Goal: Transaction & Acquisition: Download file/media

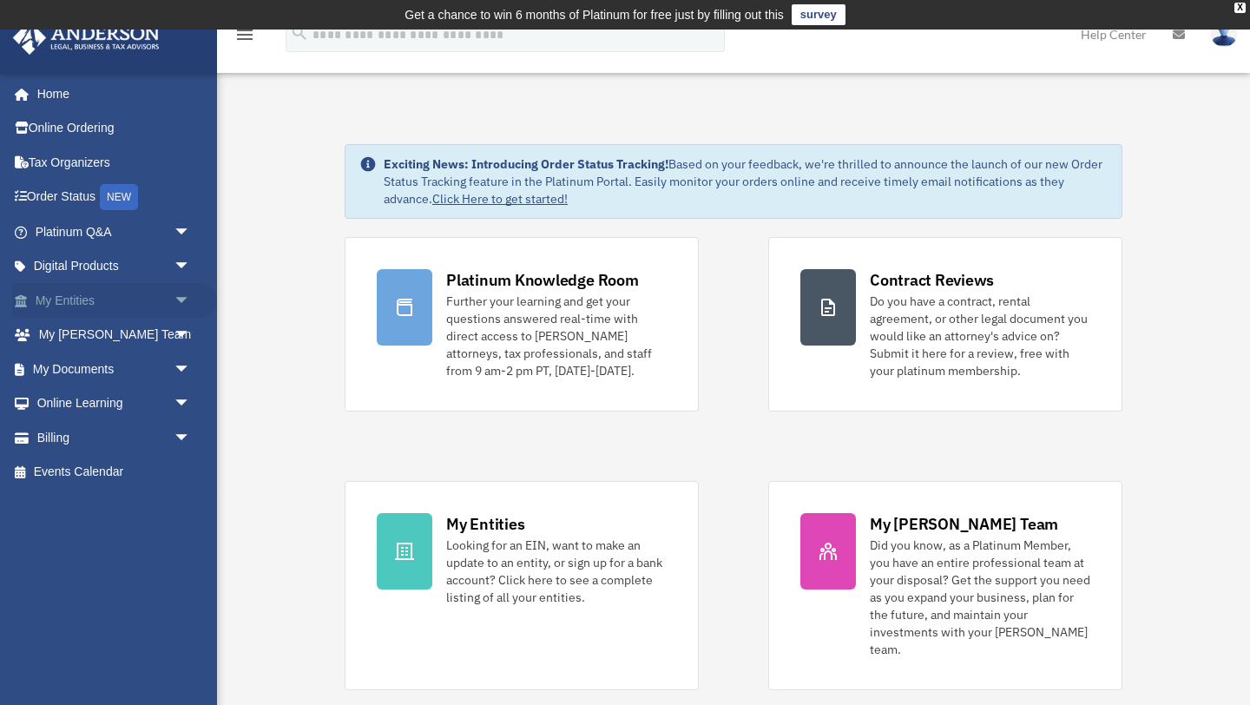
click at [174, 307] on span "arrow_drop_down" at bounding box center [191, 301] width 35 height 36
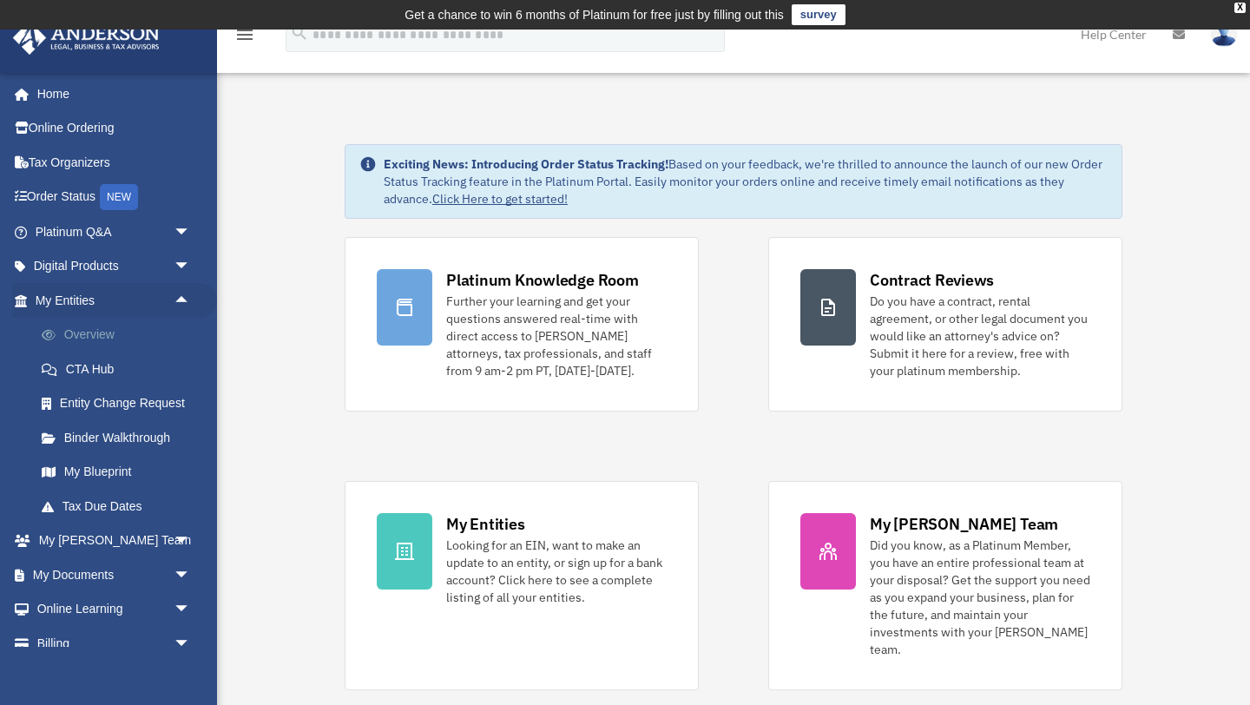
click at [151, 336] on link "Overview" at bounding box center [120, 335] width 193 height 35
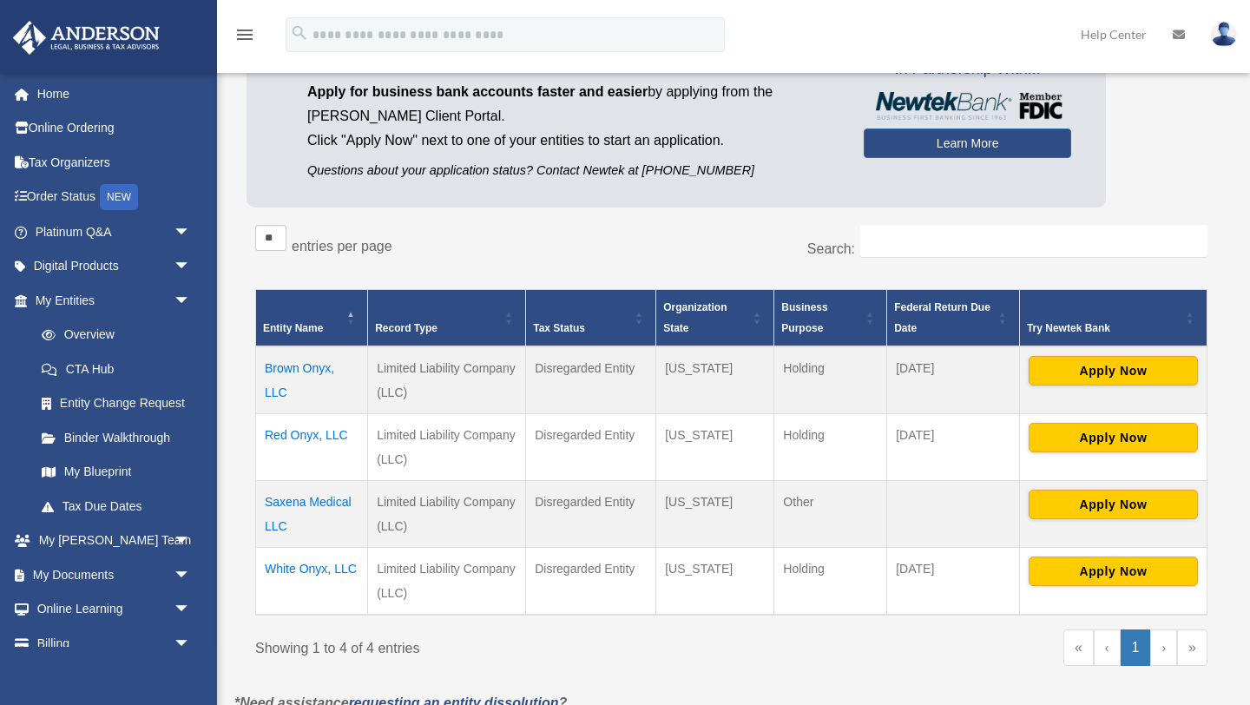
scroll to position [171, 0]
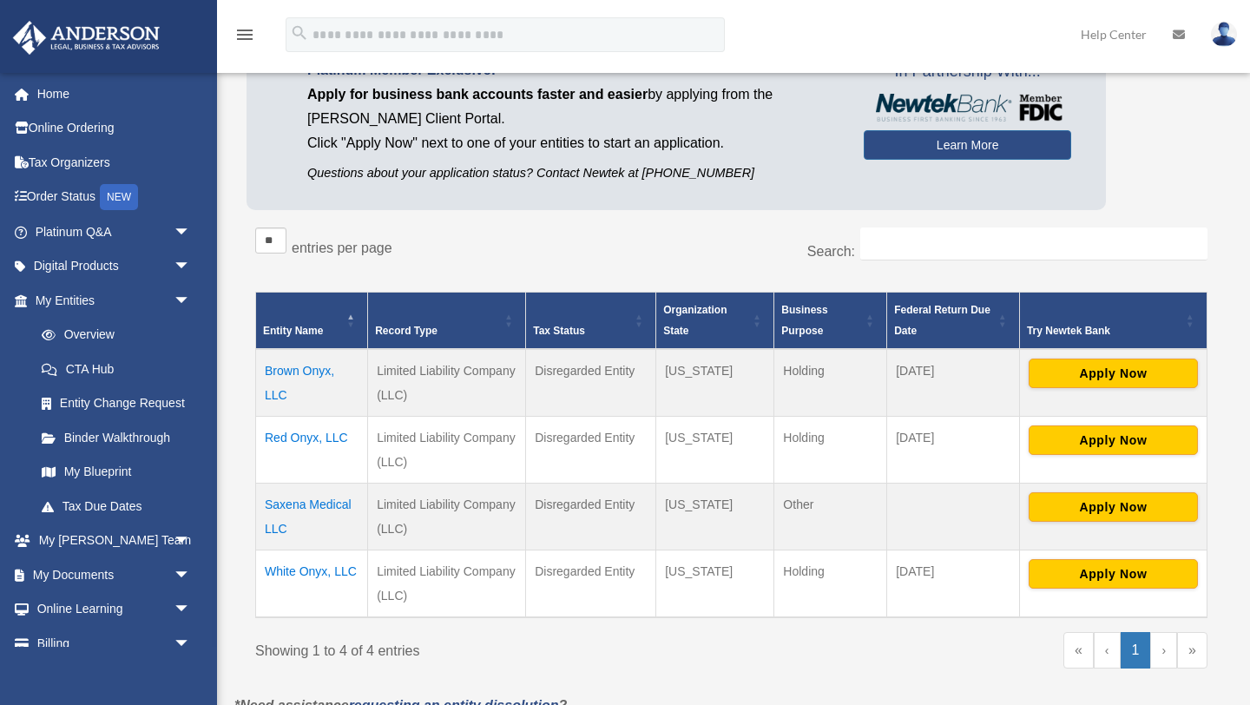
click at [300, 370] on td "Brown Onyx, LLC" at bounding box center [312, 383] width 112 height 68
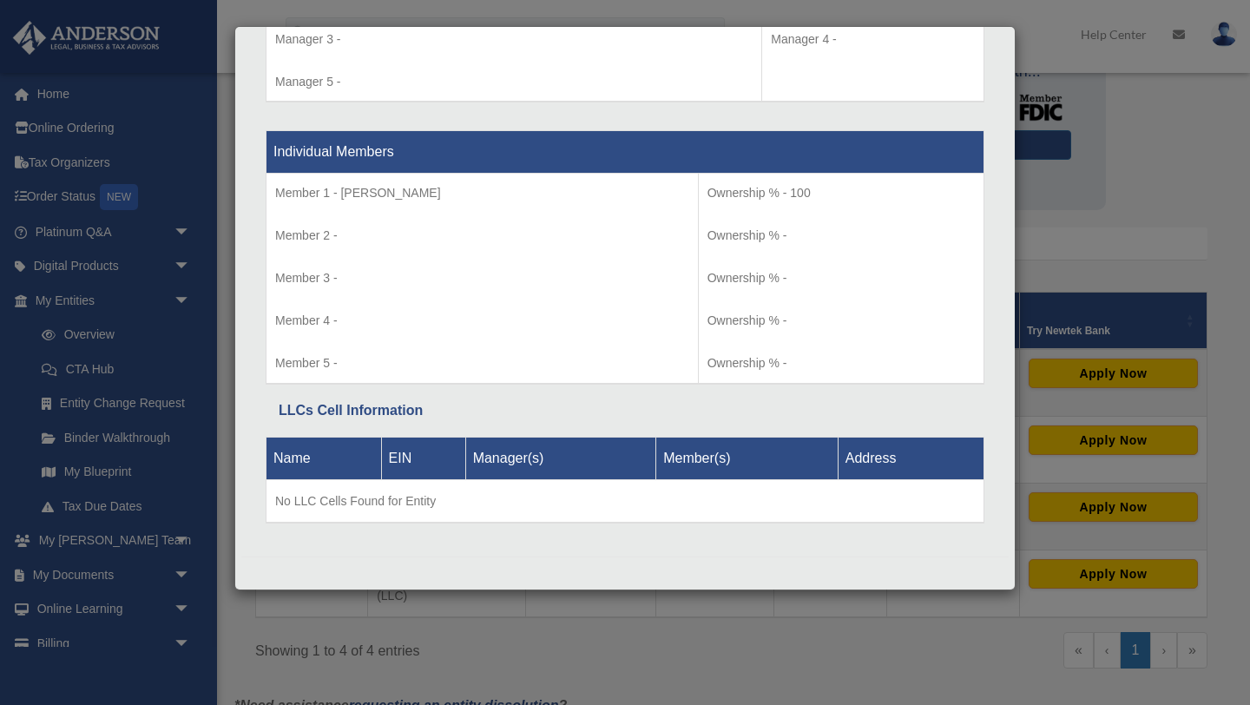
scroll to position [0, 0]
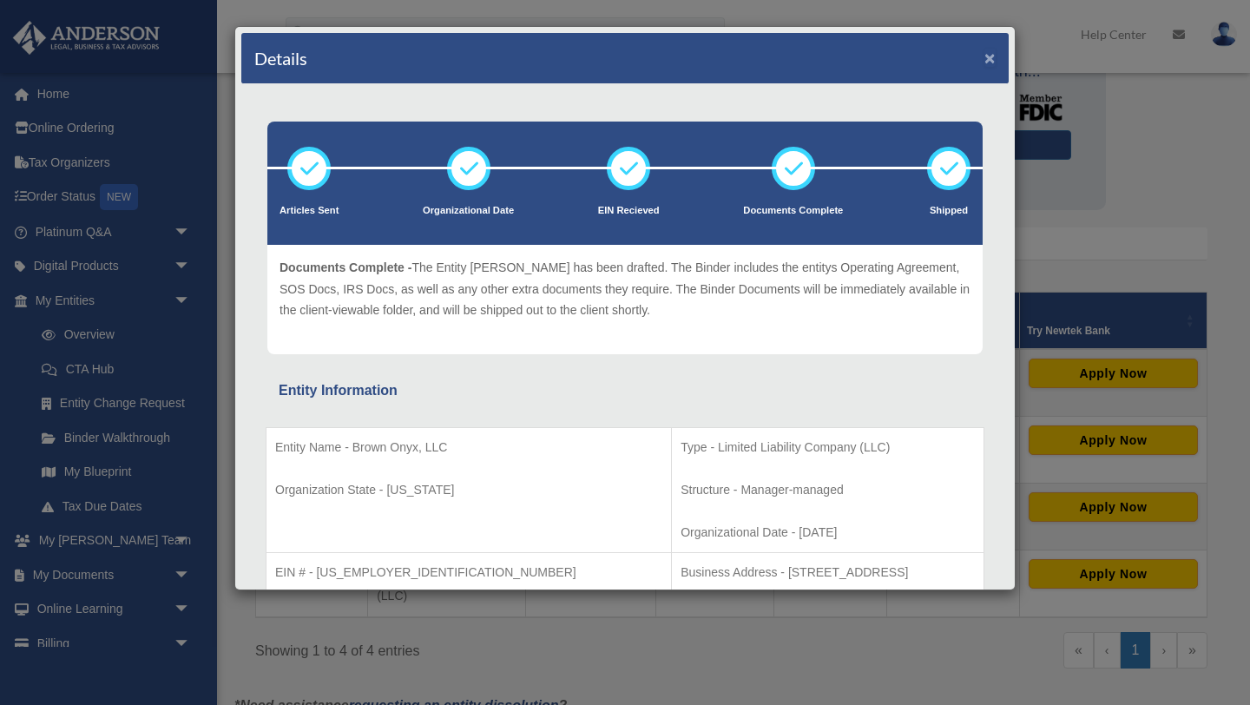
click at [987, 58] on button "×" at bounding box center [990, 58] width 11 height 18
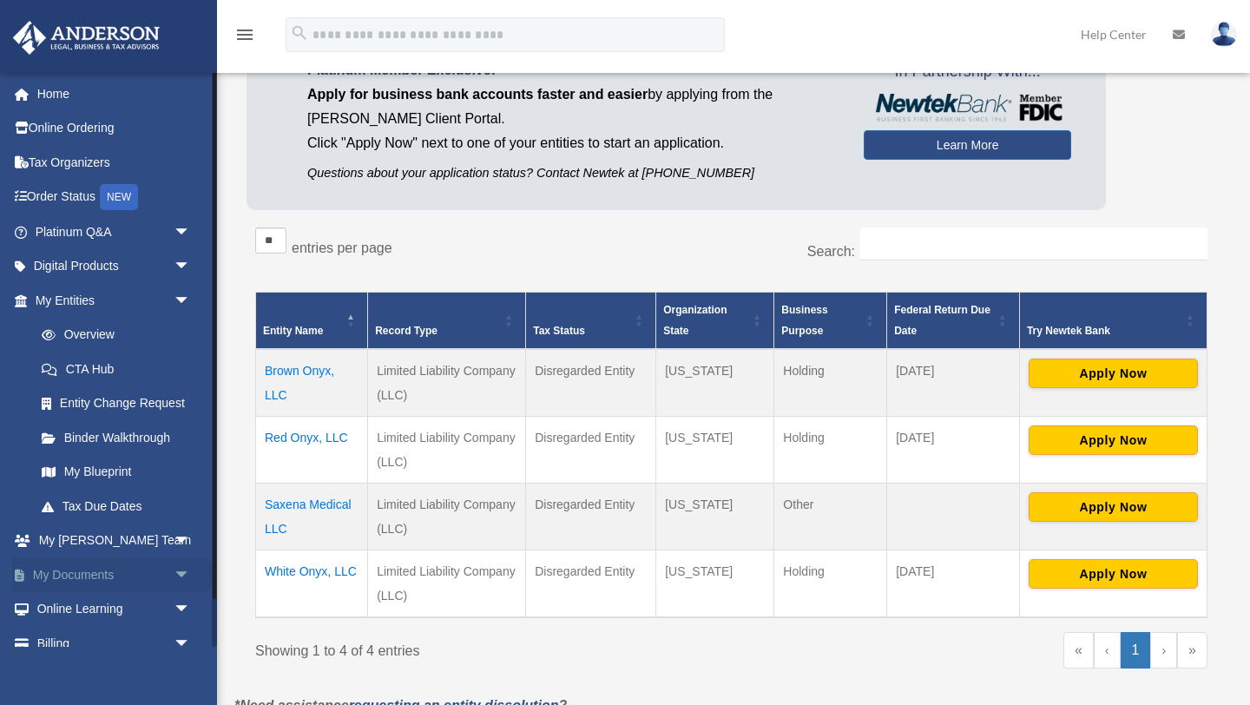
click at [163, 564] on link "My Documents arrow_drop_down" at bounding box center [114, 574] width 205 height 35
click at [183, 576] on span "arrow_drop_down" at bounding box center [191, 575] width 35 height 36
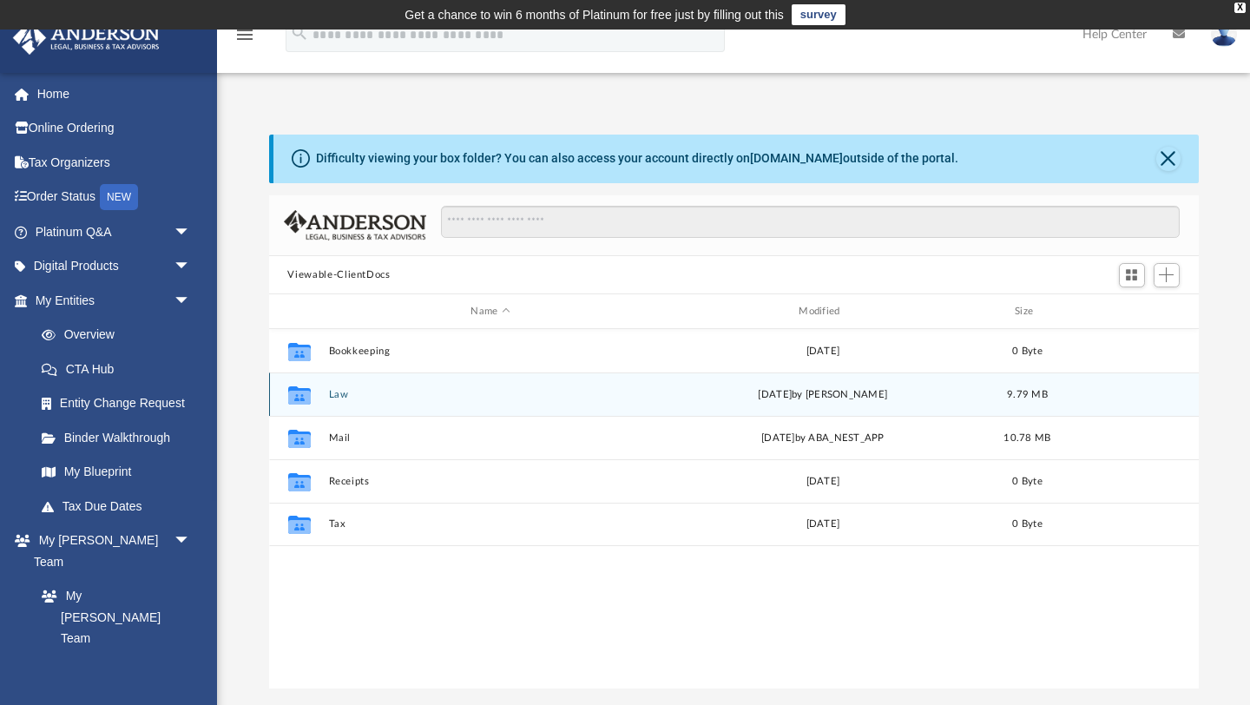
scroll to position [394, 930]
click at [337, 390] on button "Law" at bounding box center [490, 394] width 325 height 11
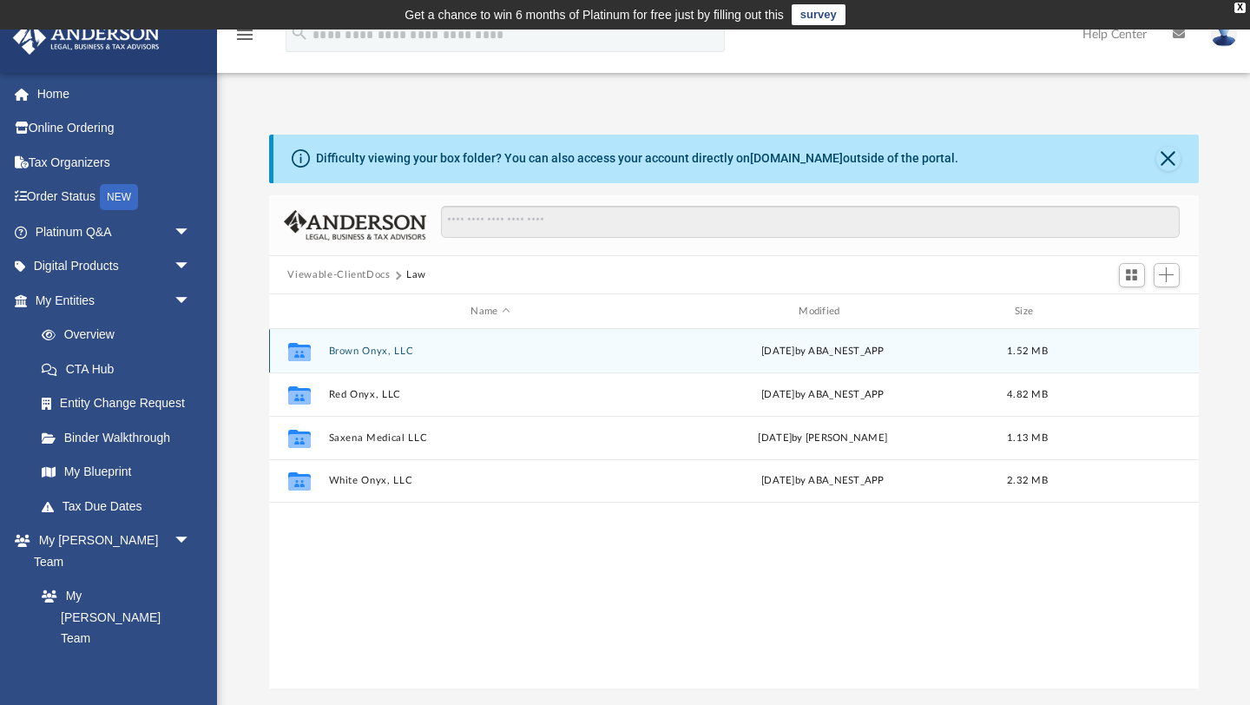
click at [394, 352] on button "Brown Onyx, LLC" at bounding box center [490, 351] width 325 height 11
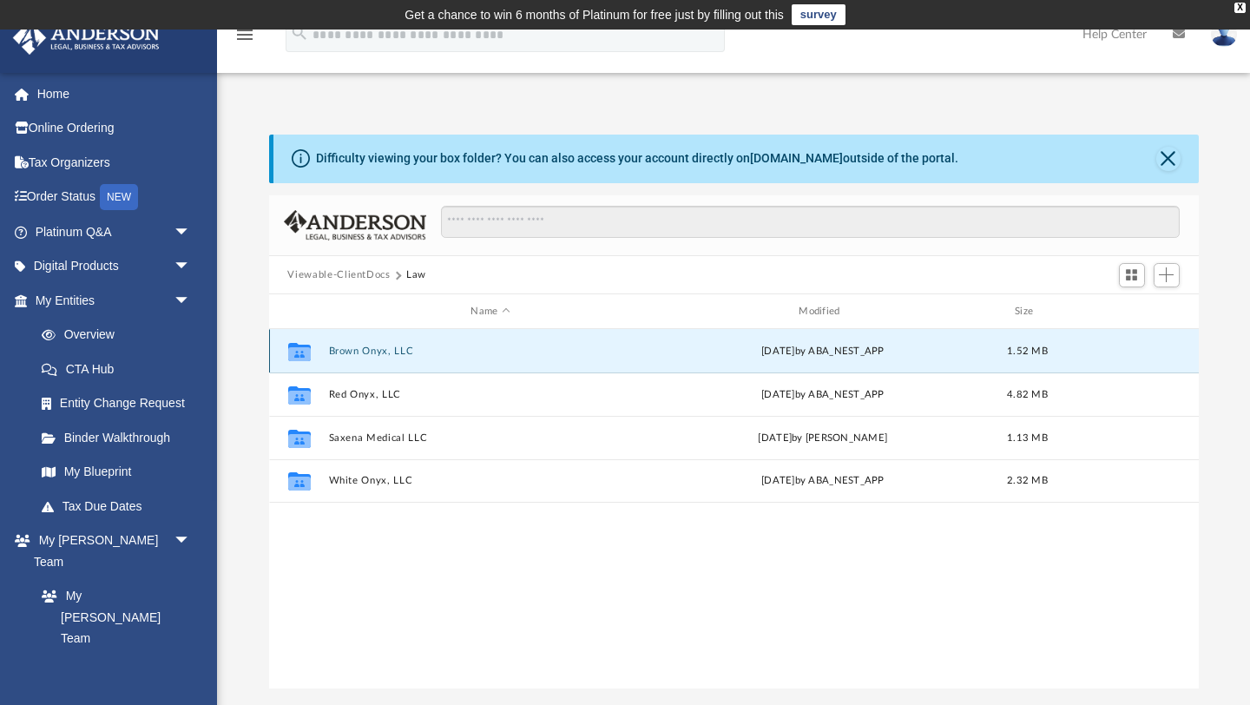
click at [394, 352] on button "Brown Onyx, LLC" at bounding box center [490, 351] width 325 height 11
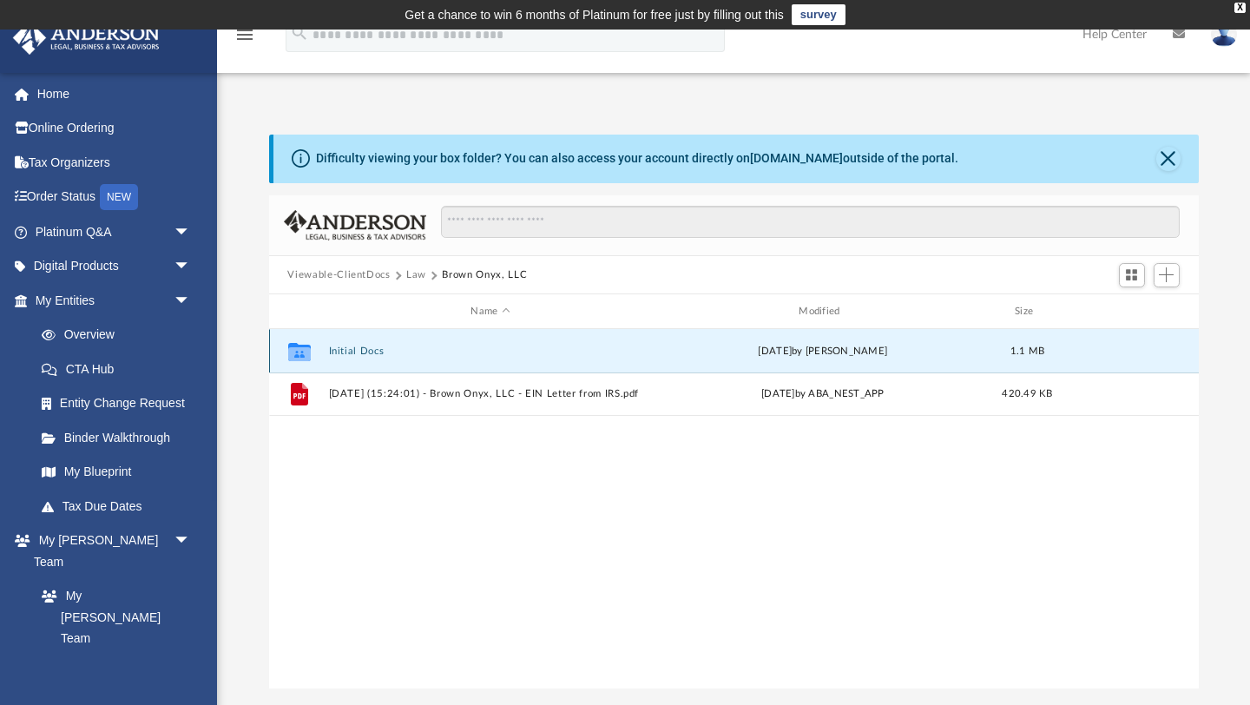
click at [405, 347] on button "Initial Docs" at bounding box center [490, 351] width 325 height 11
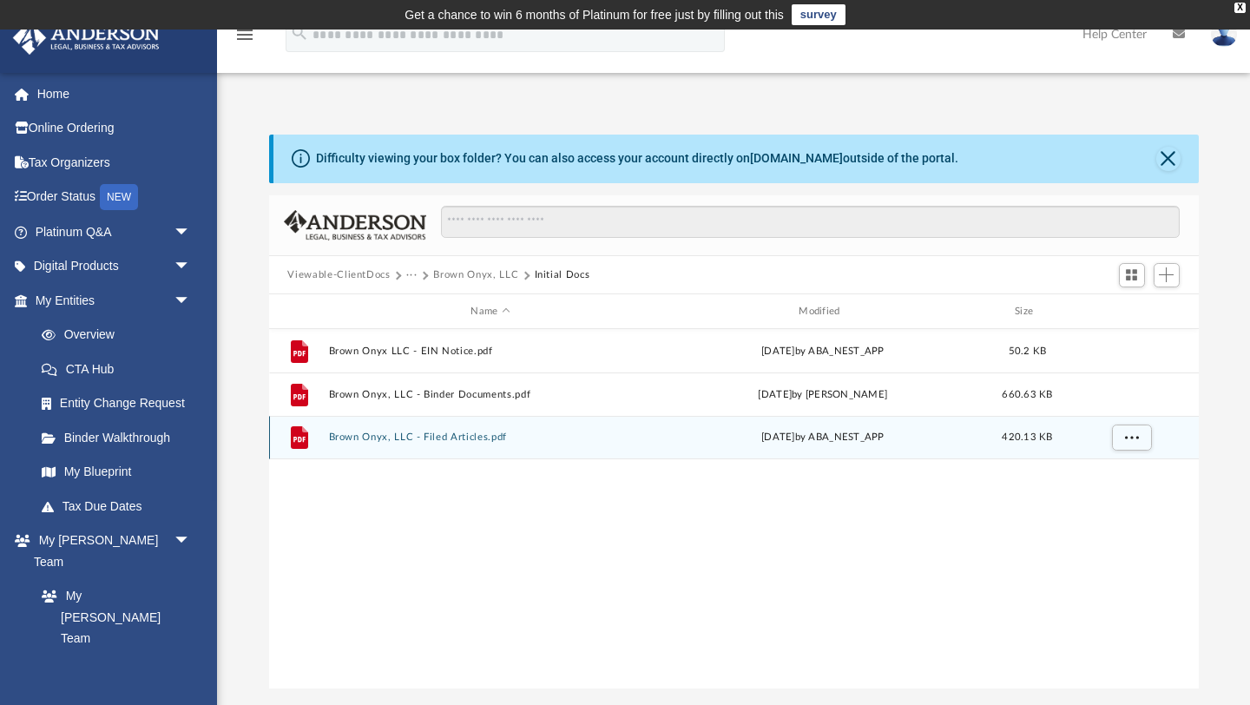
click at [505, 440] on button "Brown Onyx, LLC - Filed Articles.pdf" at bounding box center [490, 437] width 325 height 11
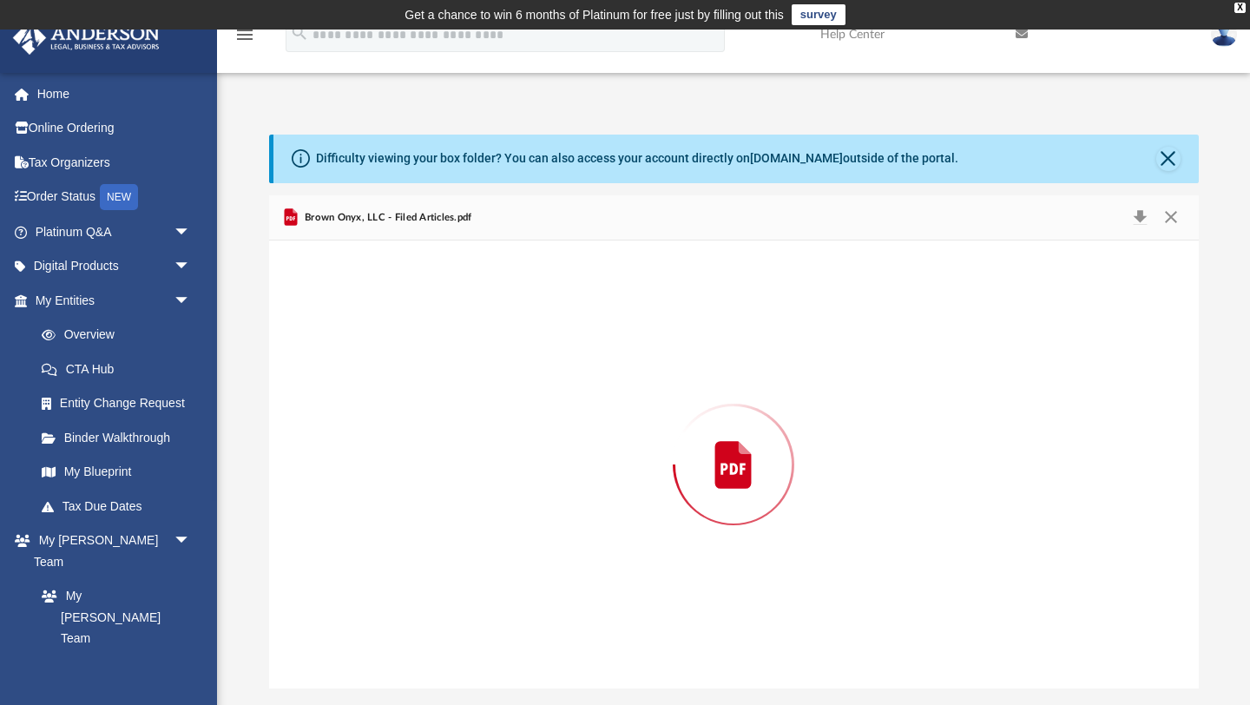
click at [505, 440] on div "Preview" at bounding box center [734, 464] width 930 height 448
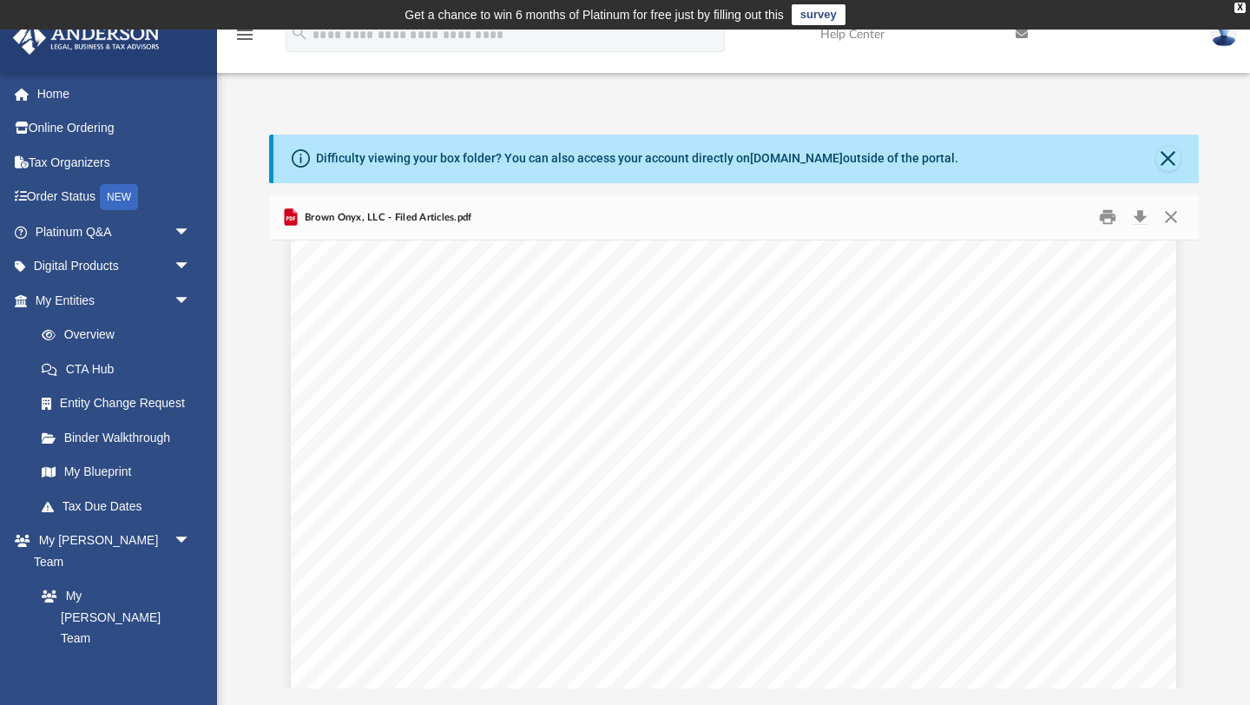
scroll to position [2233, 0]
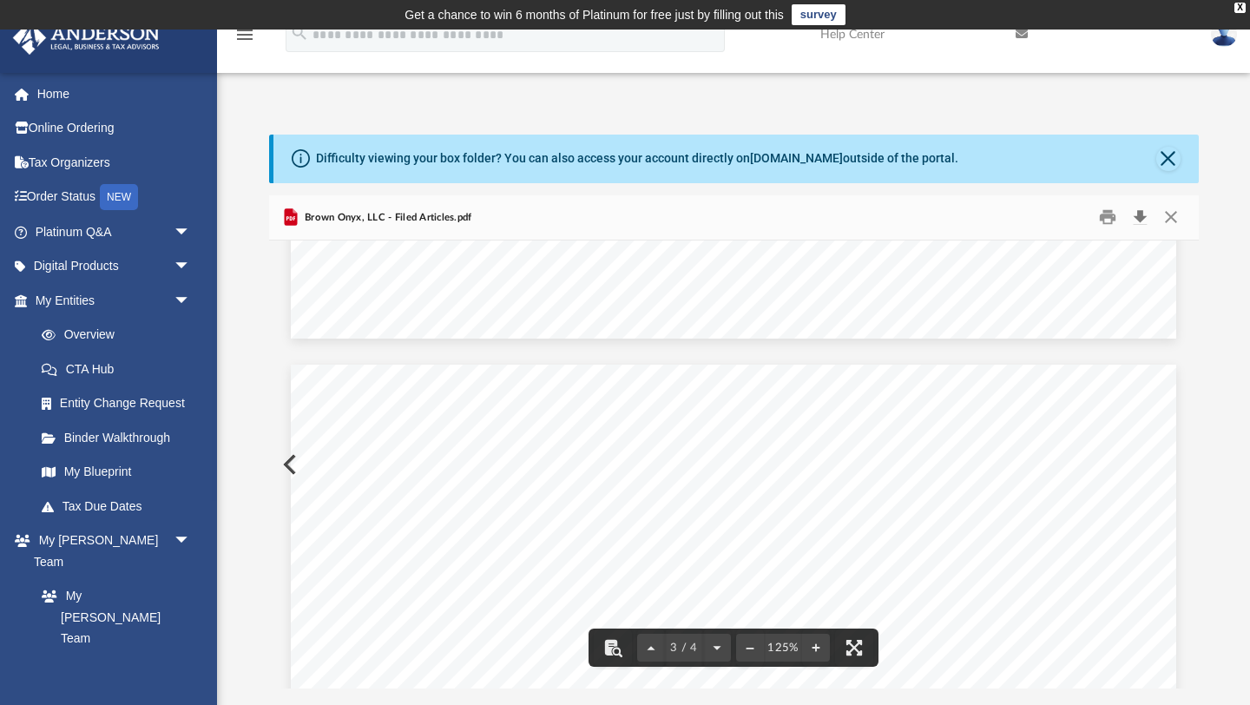
click at [1139, 218] on button "Download" at bounding box center [1140, 217] width 31 height 27
